Goal: Navigation & Orientation: Find specific page/section

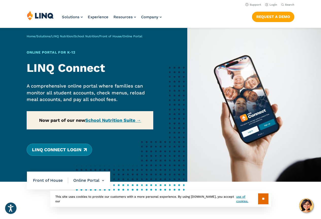
click at [71, 153] on link "LINQ Connect Login" at bounding box center [59, 150] width 65 height 12
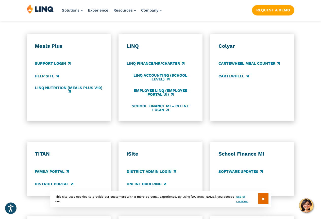
scroll to position [305, 0]
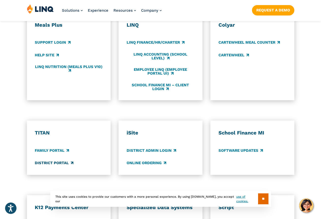
click at [63, 160] on link "District Portal" at bounding box center [54, 163] width 39 height 6
